Goal: Navigation & Orientation: Find specific page/section

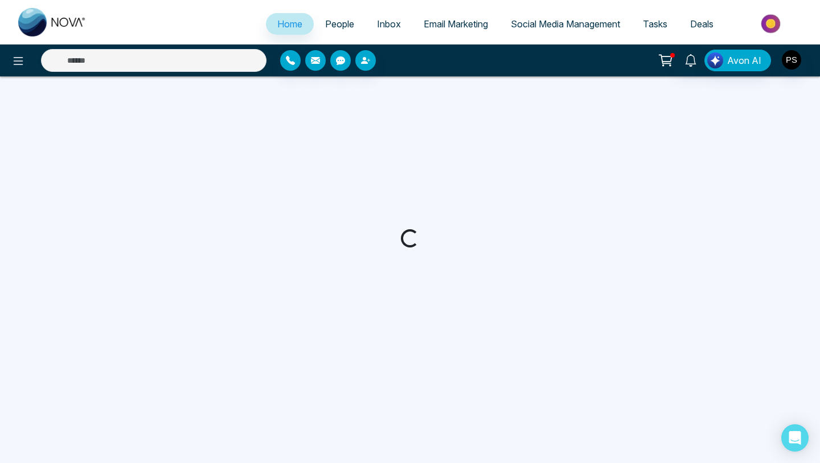
select select "*"
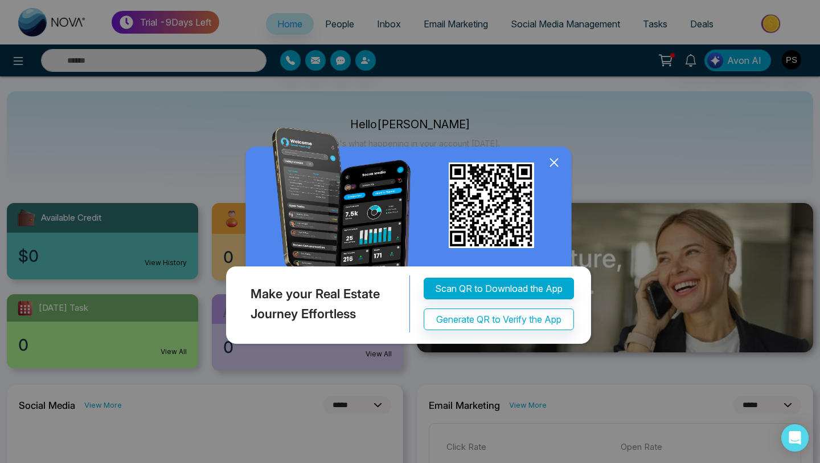
click at [556, 166] on icon at bounding box center [554, 162] width 17 height 17
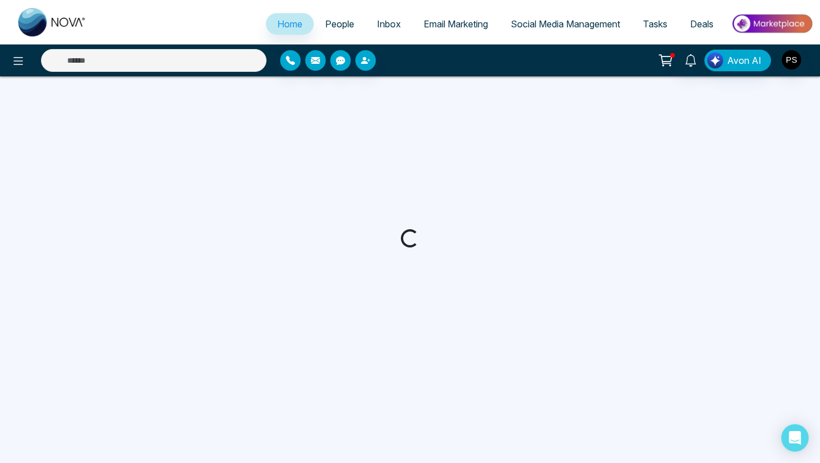
select select "*"
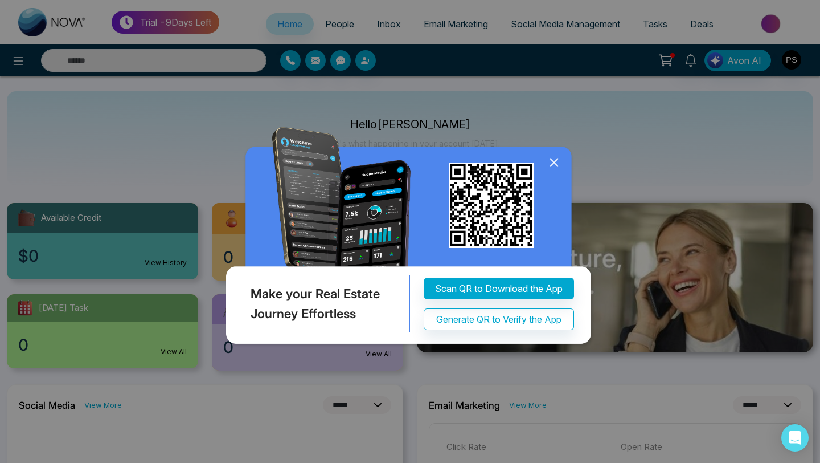
click at [555, 161] on icon at bounding box center [553, 162] width 7 height 7
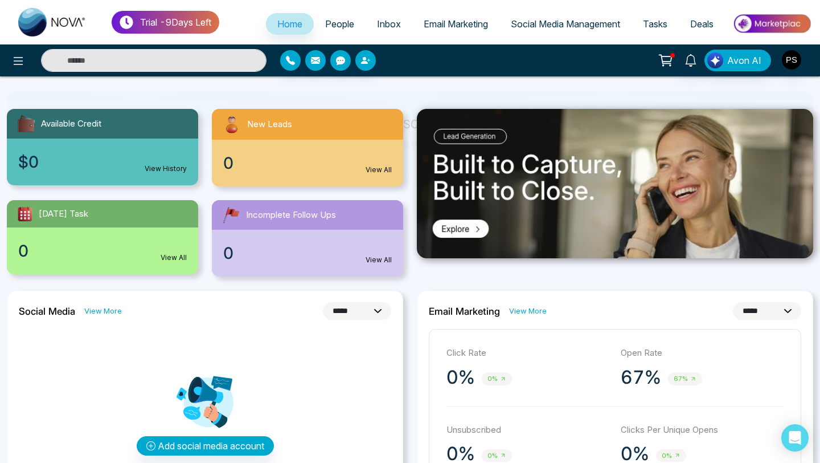
scroll to position [95, 0]
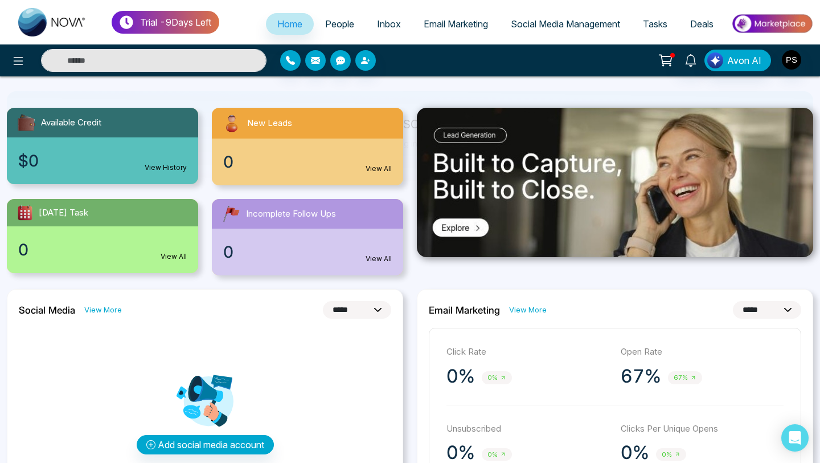
click at [768, 23] on img at bounding box center [772, 24] width 83 height 26
